Goal: Task Accomplishment & Management: Manage account settings

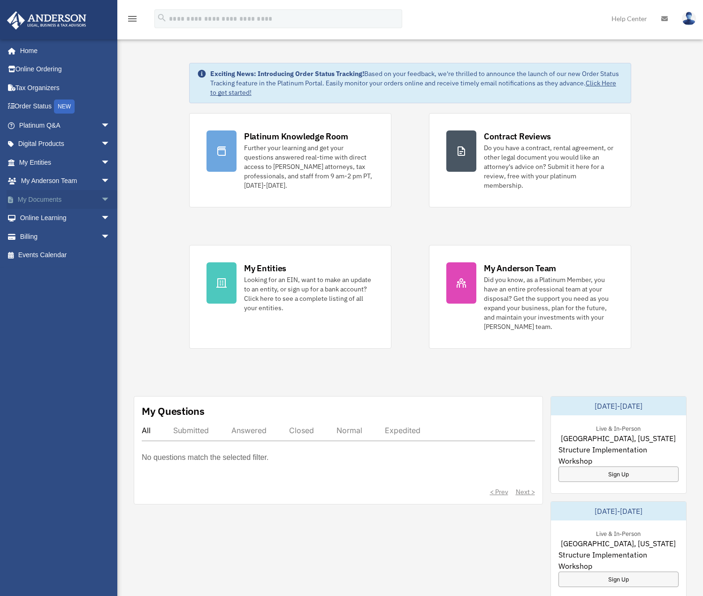
click at [55, 198] on link "My Documents arrow_drop_down" at bounding box center [66, 199] width 118 height 19
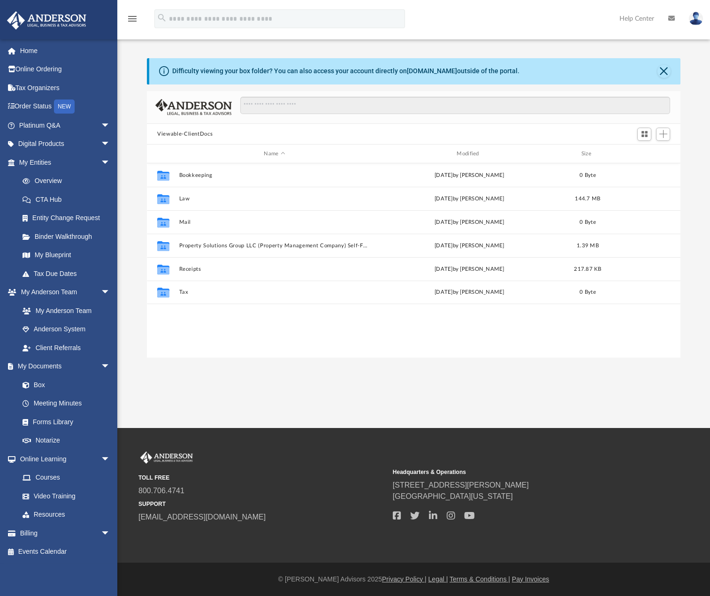
scroll to position [206, 526]
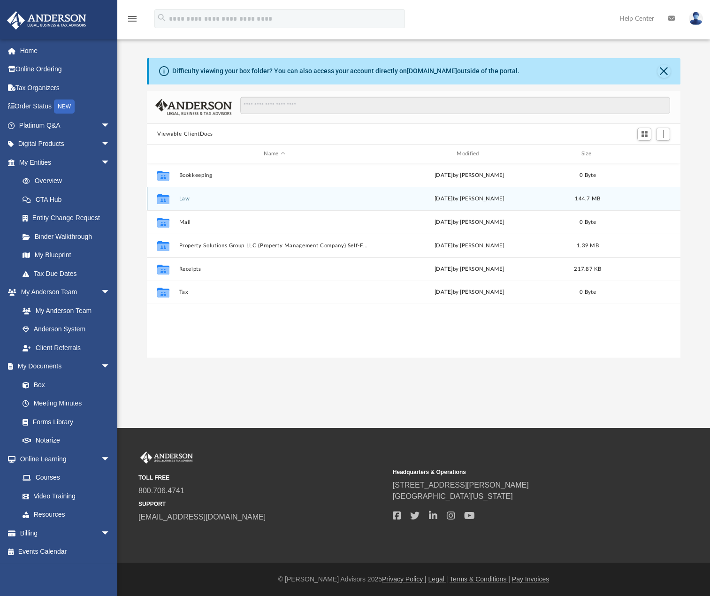
click at [183, 196] on button "Law" at bounding box center [274, 199] width 191 height 6
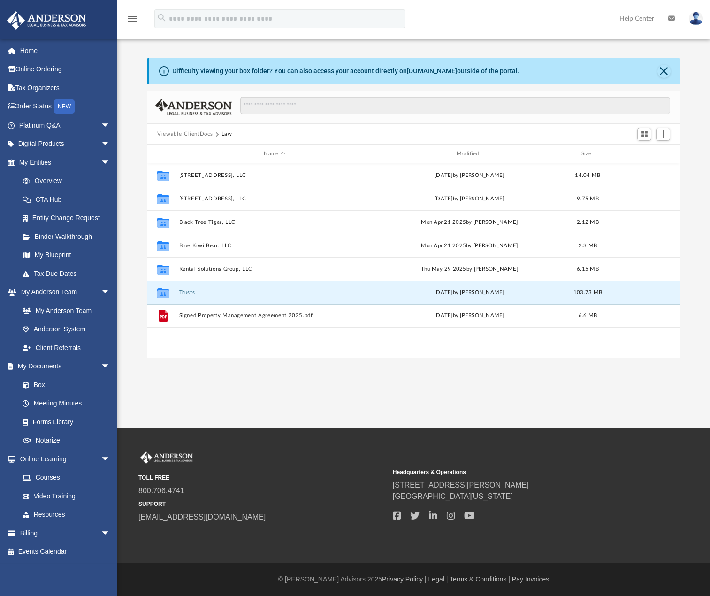
click at [191, 292] on button "Trusts" at bounding box center [274, 293] width 191 height 6
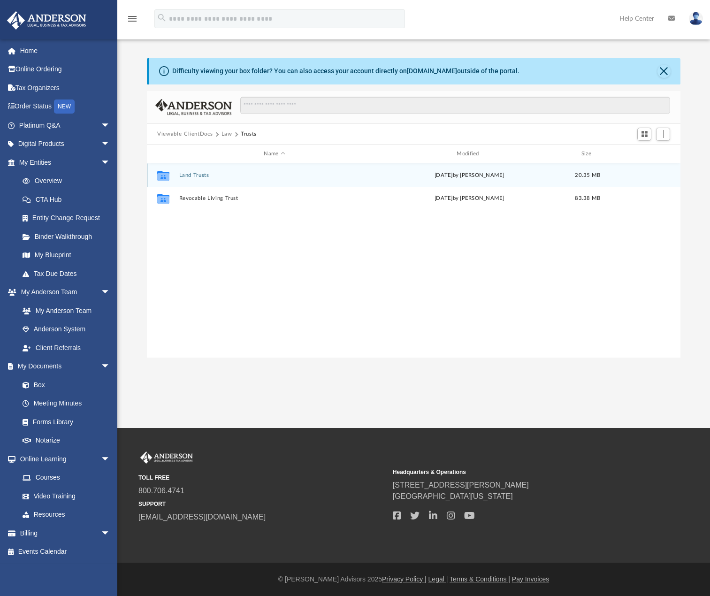
click at [194, 173] on button "Land Trusts" at bounding box center [274, 175] width 191 height 6
click at [227, 177] on button "Land Trust - 3131 S. 13th Street Trust" at bounding box center [274, 175] width 191 height 6
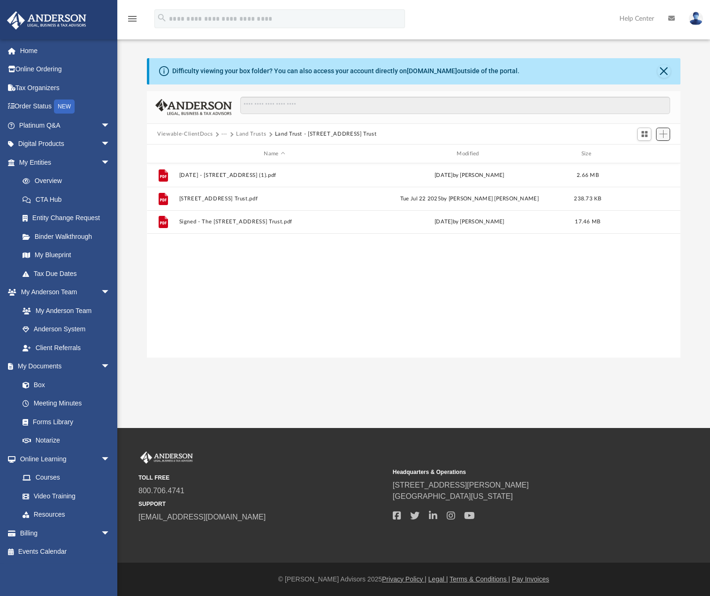
click at [660, 137] on span "Add" at bounding box center [663, 134] width 8 height 8
click at [645, 153] on li "Upload" at bounding box center [650, 153] width 30 height 10
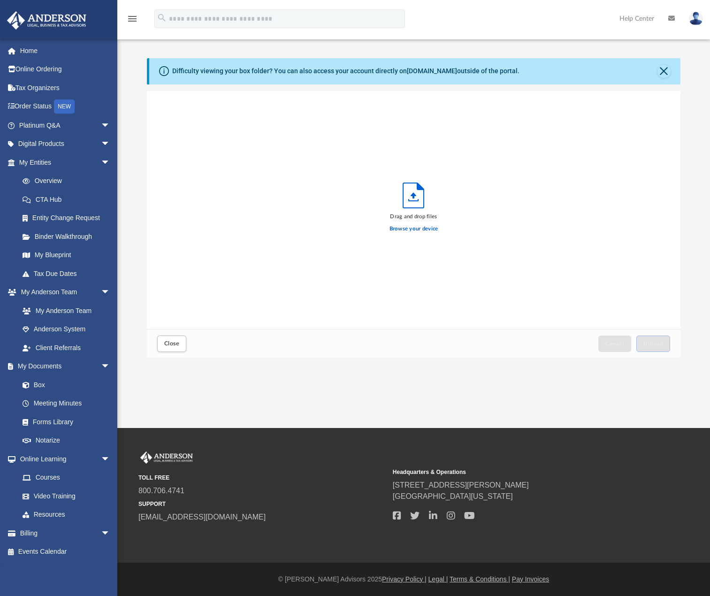
scroll to position [231, 526]
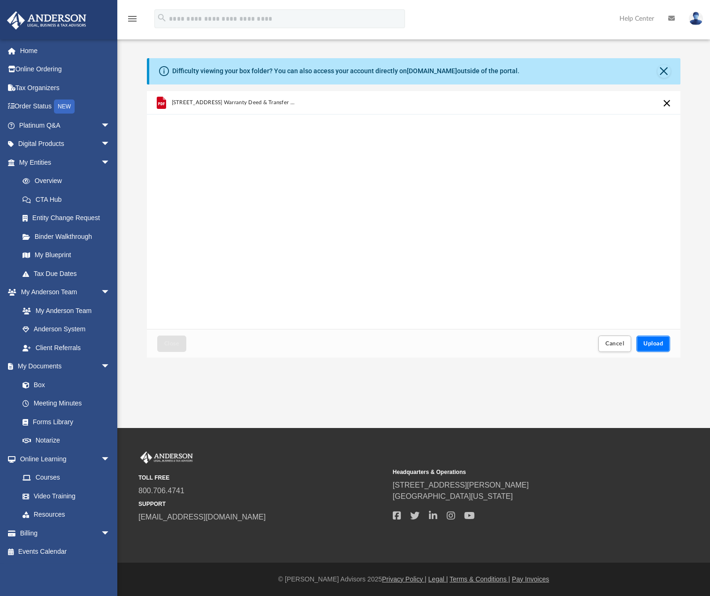
click at [646, 345] on span "Upload" at bounding box center [653, 344] width 20 height 6
